Goal: Information Seeking & Learning: Compare options

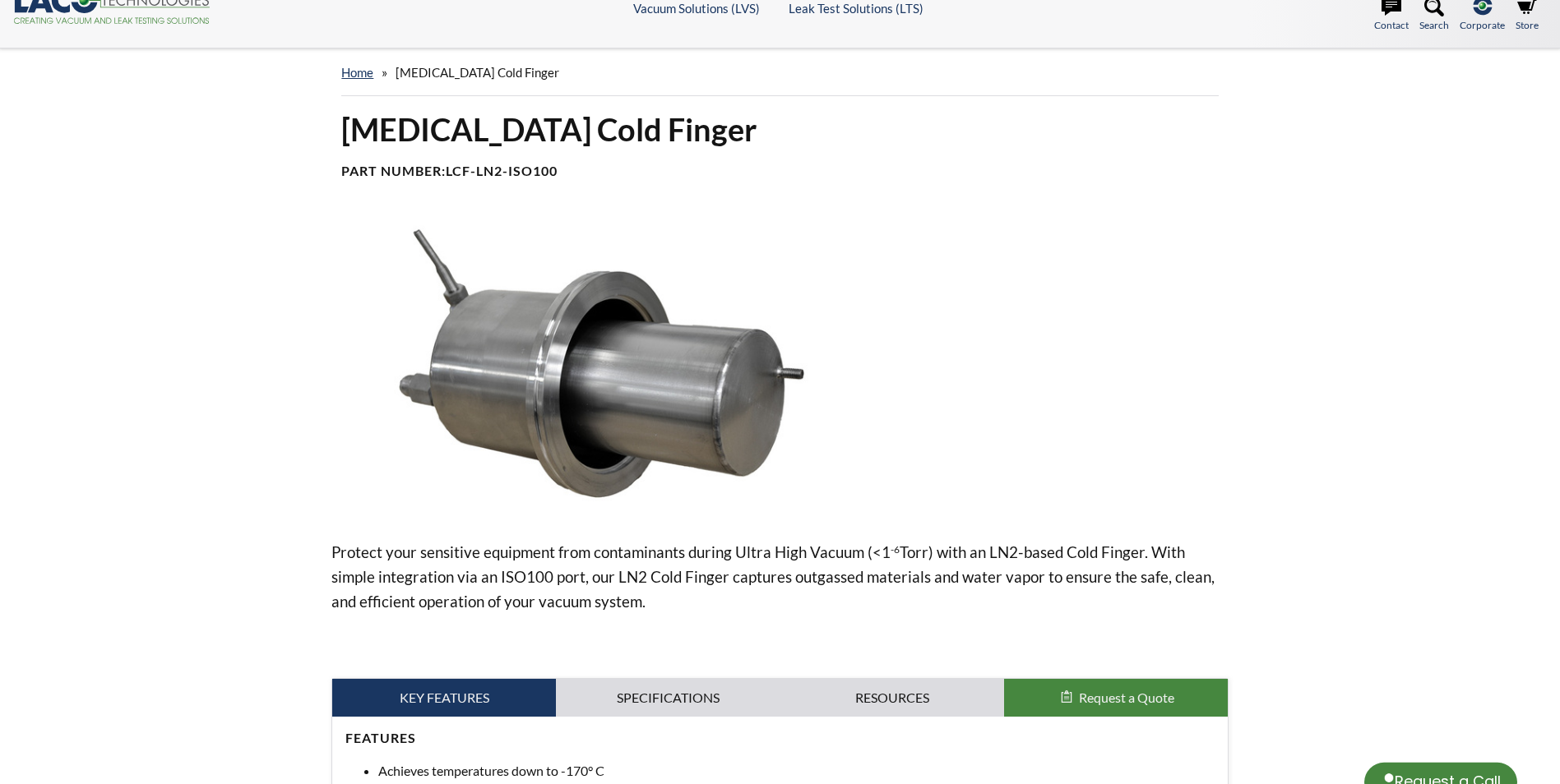
select select "Language Translate Widget"
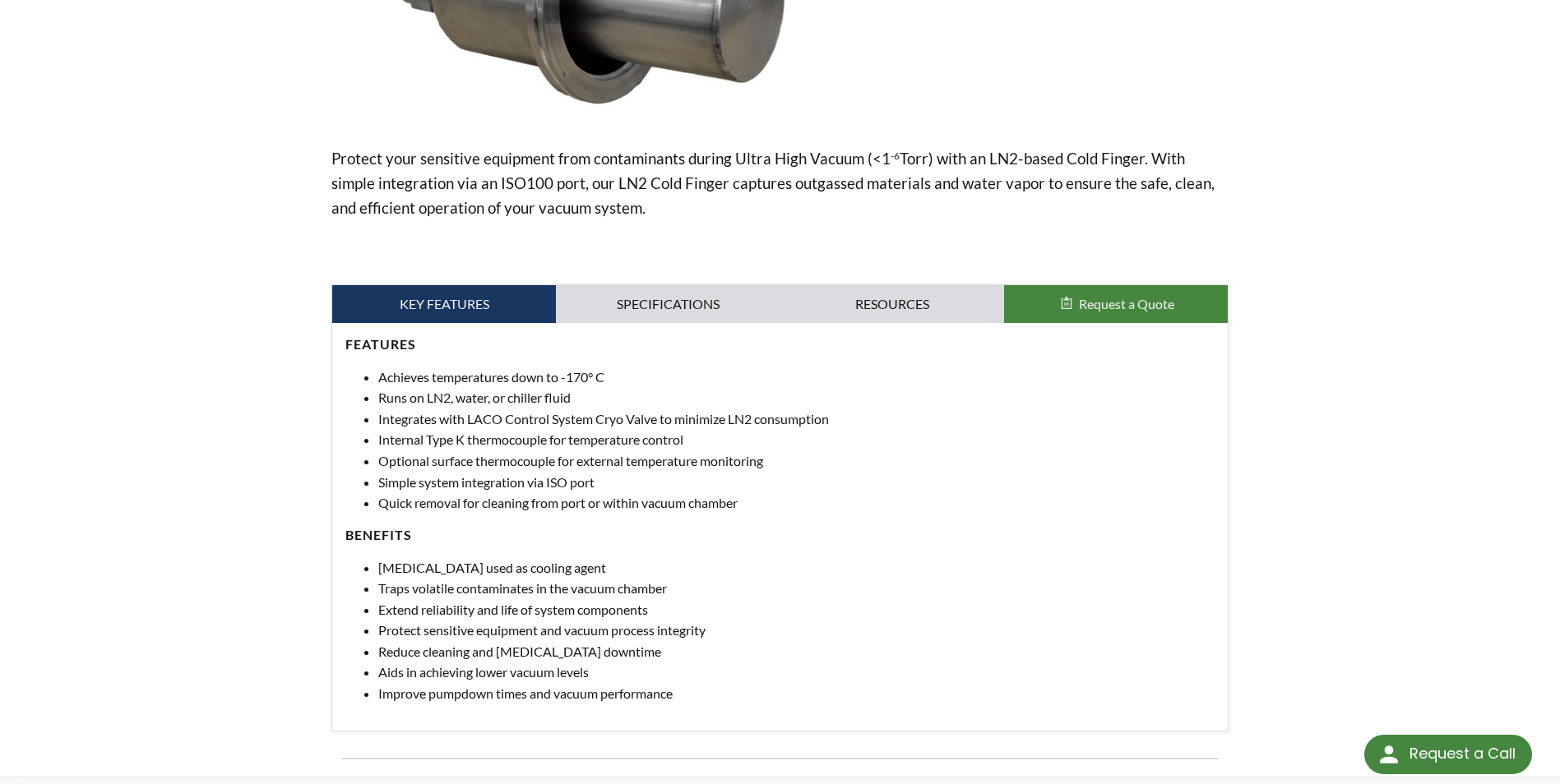
scroll to position [428, 0]
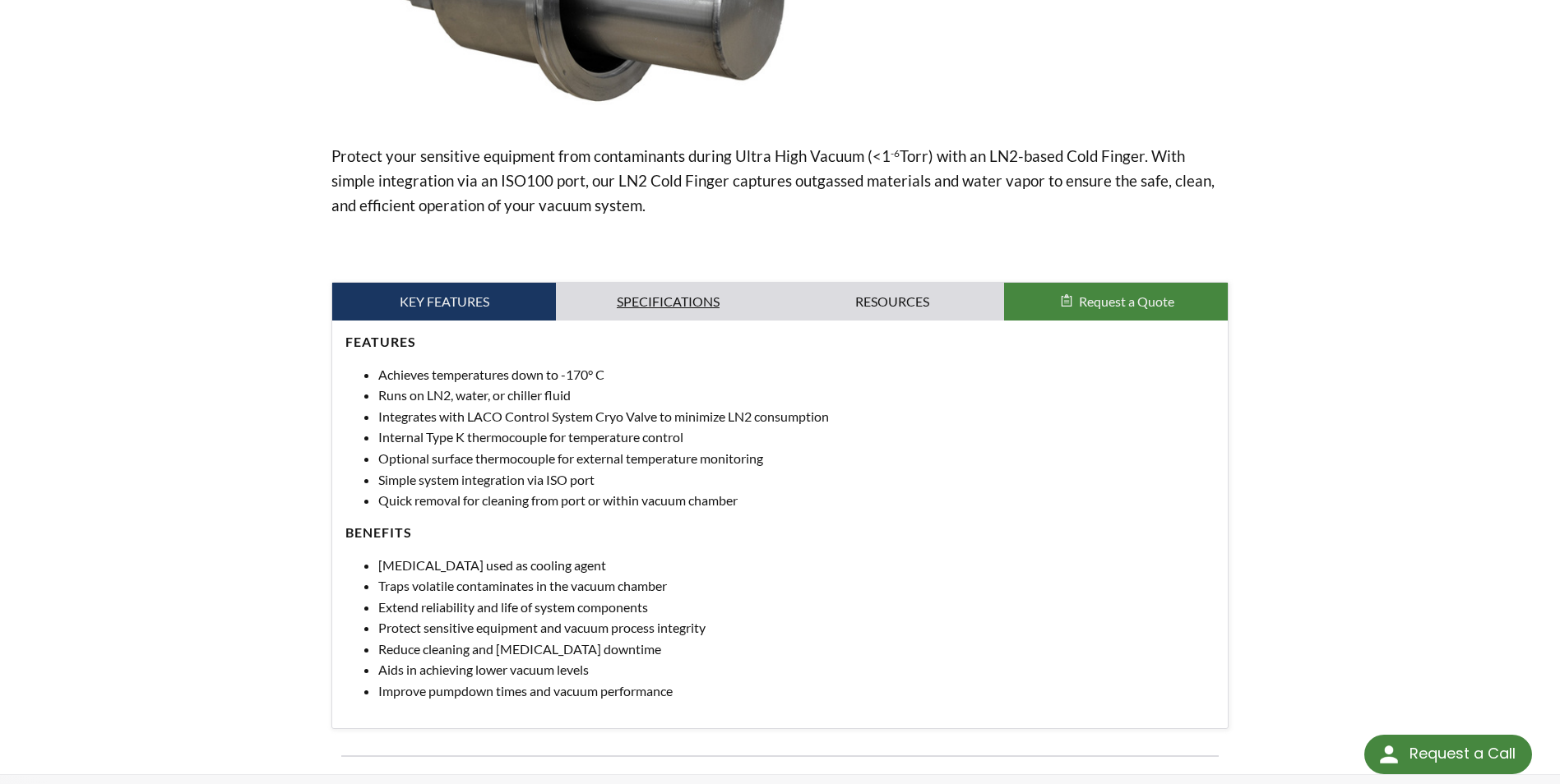
click at [709, 292] on link "Specifications" at bounding box center [667, 301] width 224 height 38
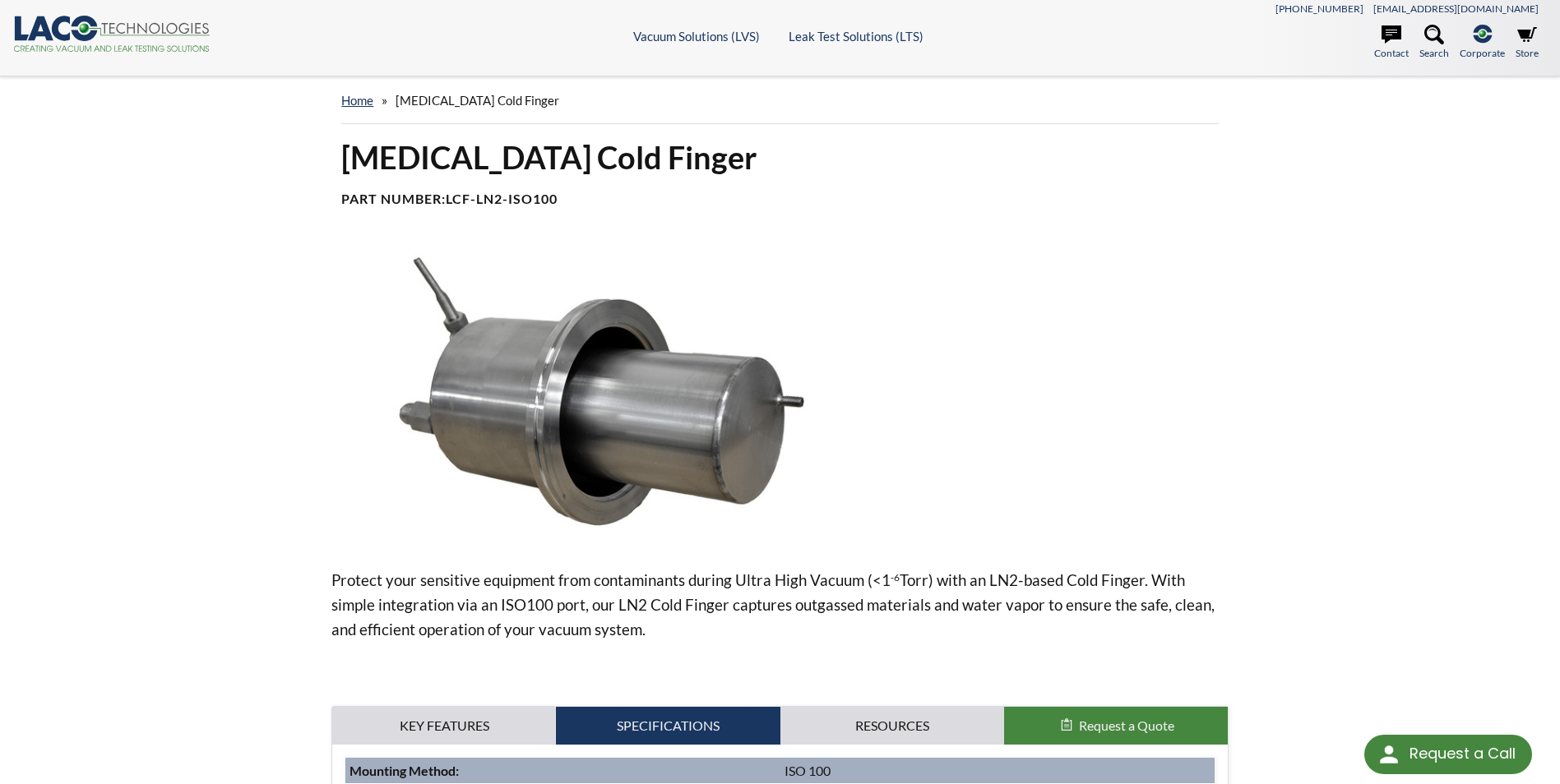
scroll to position [0, 0]
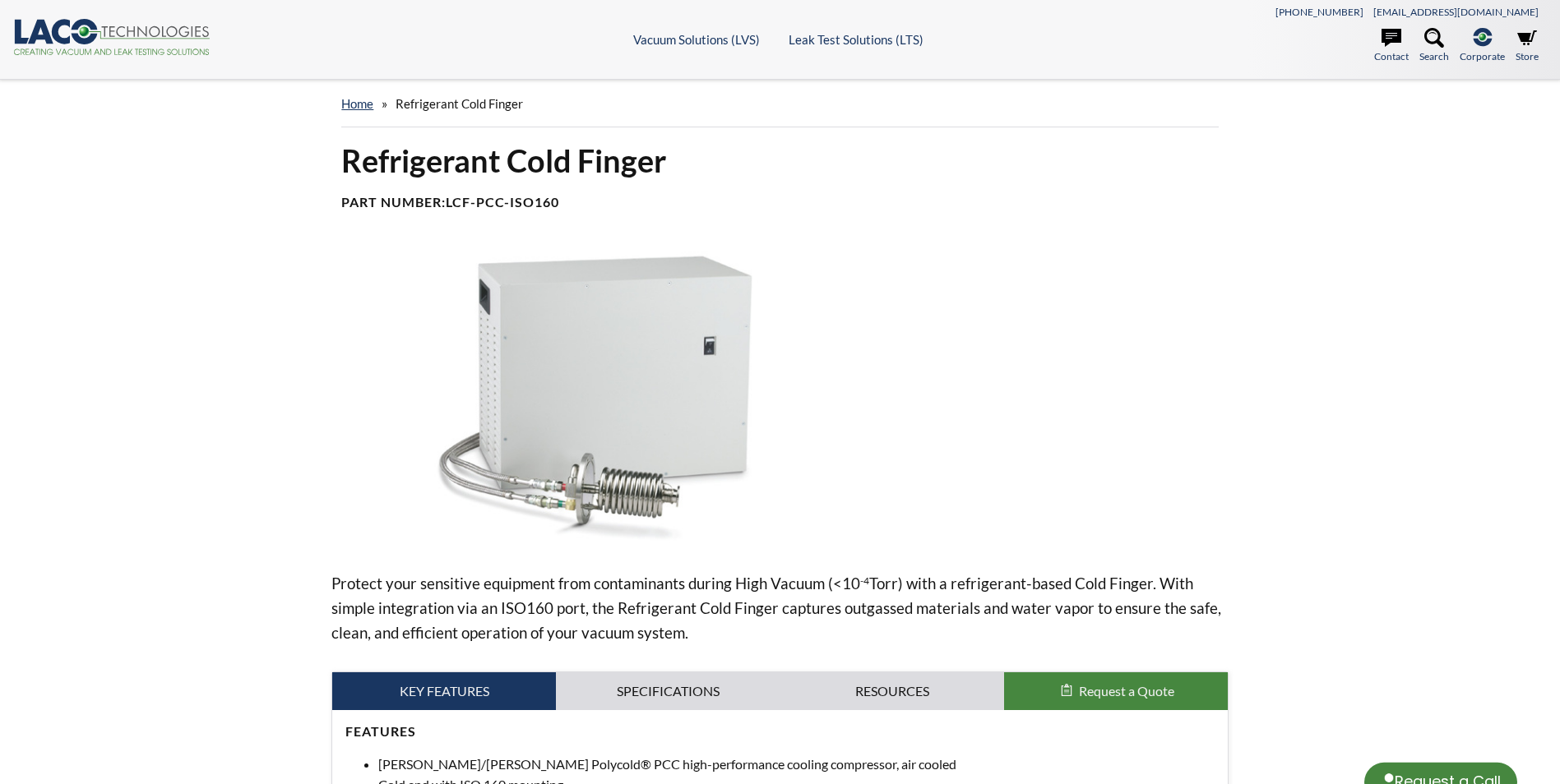
select select "Language Translate Widget"
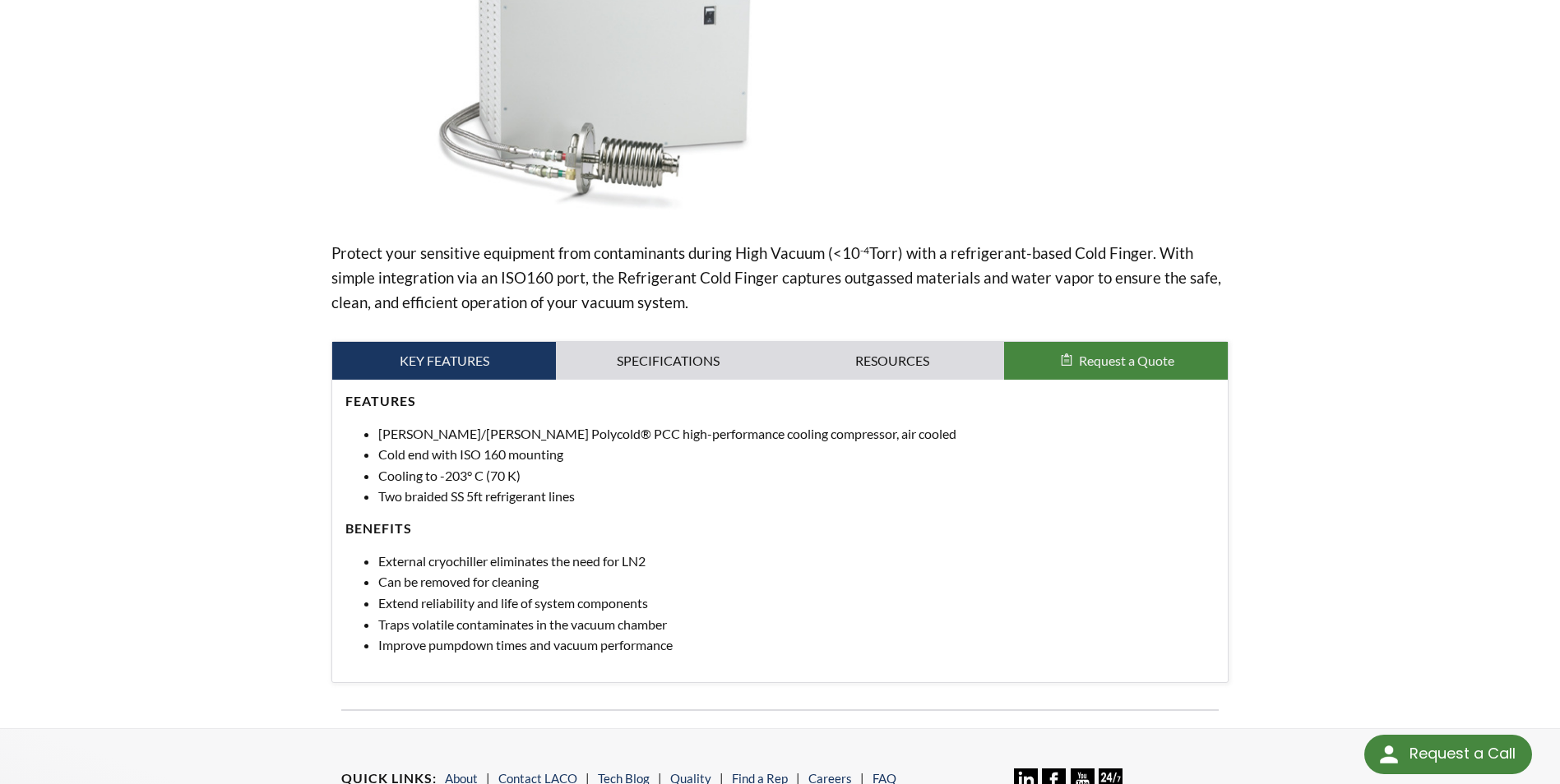
scroll to position [395, 0]
